Goal: Information Seeking & Learning: Learn about a topic

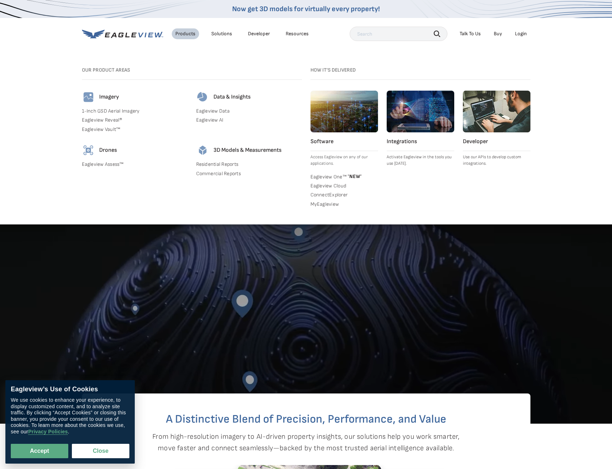
click at [220, 111] on link "Eagleview Data" at bounding box center [249, 111] width 106 height 6
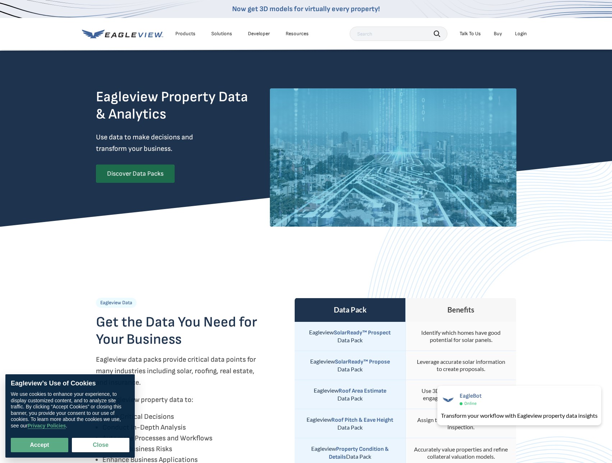
click at [224, 34] on div "Solutions" at bounding box center [221, 34] width 21 height 6
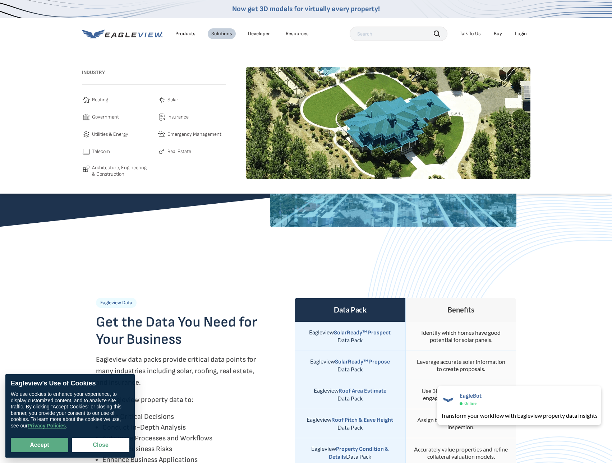
click at [104, 99] on span "Roofing" at bounding box center [100, 100] width 16 height 9
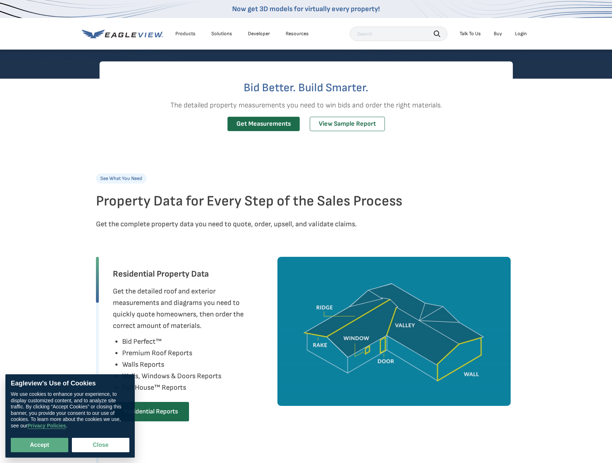
scroll to position [180, 0]
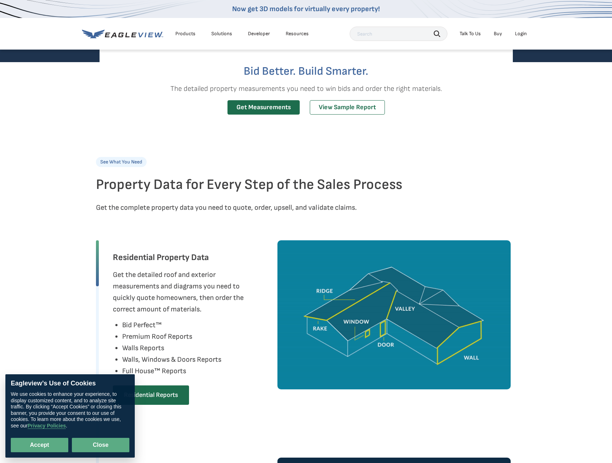
click at [105, 441] on button "Close" at bounding box center [101, 445] width 58 height 14
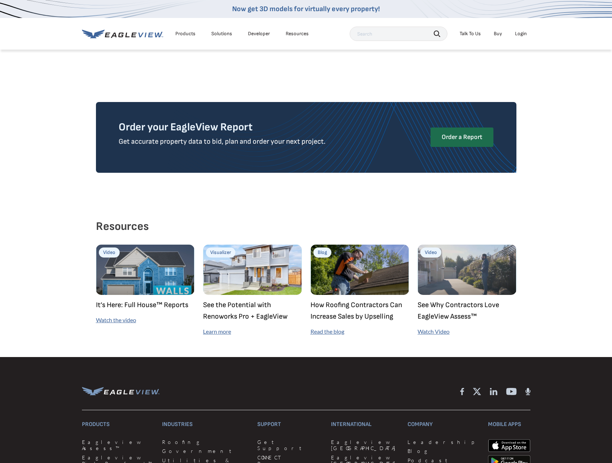
scroll to position [1869, 0]
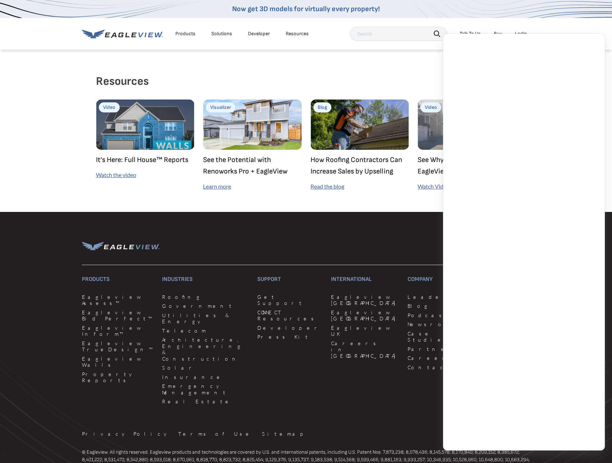
scroll to position [1905, 0]
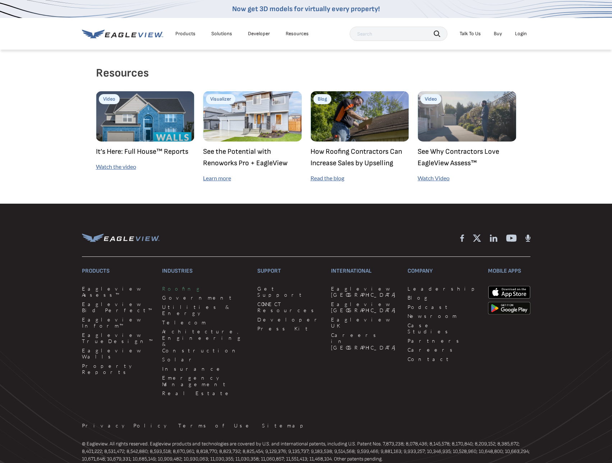
click at [167, 286] on link "Roofing" at bounding box center [205, 289] width 87 height 6
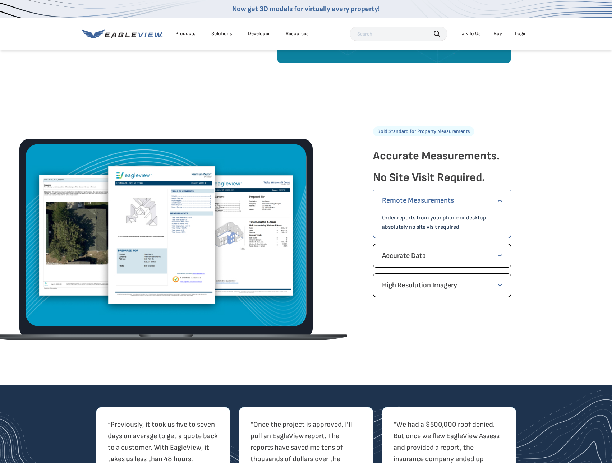
scroll to position [899, 0]
